Goal: Task Accomplishment & Management: Manage account settings

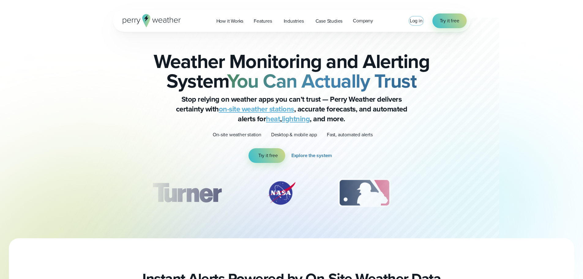
click at [420, 21] on span "Log in" at bounding box center [416, 20] width 13 height 7
click at [418, 19] on span "Log in" at bounding box center [416, 20] width 13 height 7
click at [414, 21] on span "Log in" at bounding box center [416, 20] width 13 height 7
